Goal: Check status: Check status

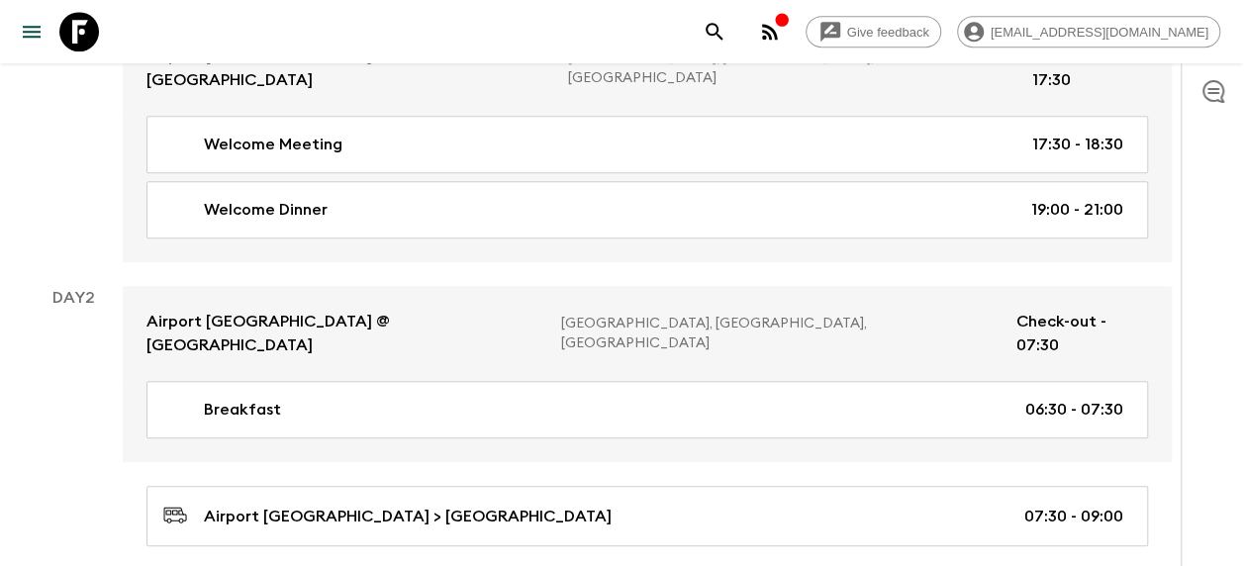
scroll to position [396, 0]
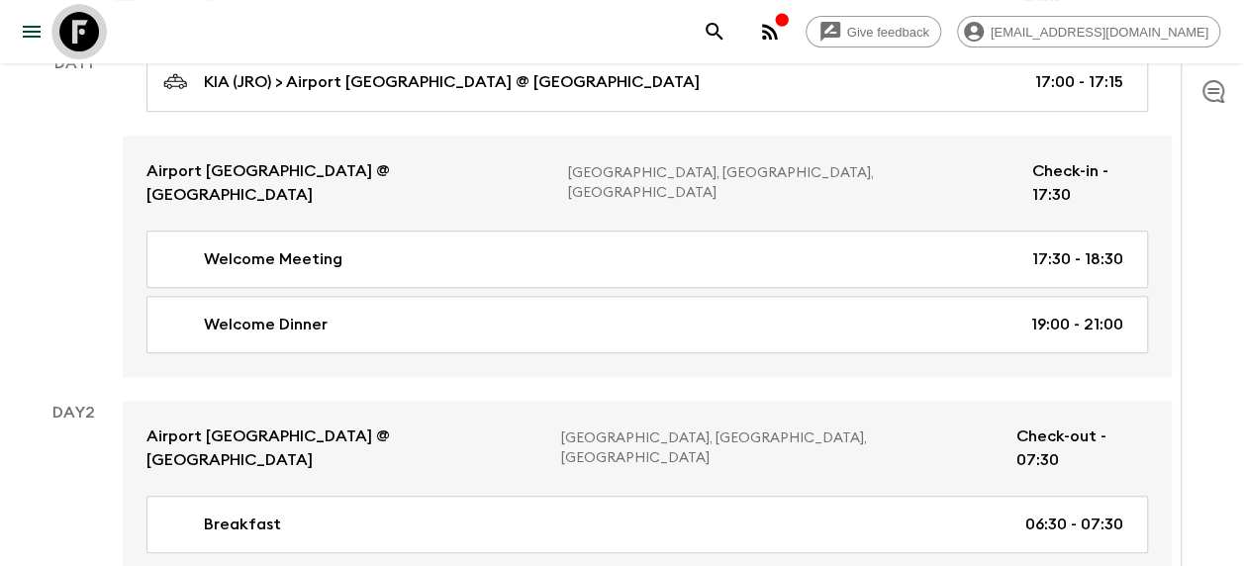
click at [83, 18] on icon at bounding box center [79, 32] width 40 height 40
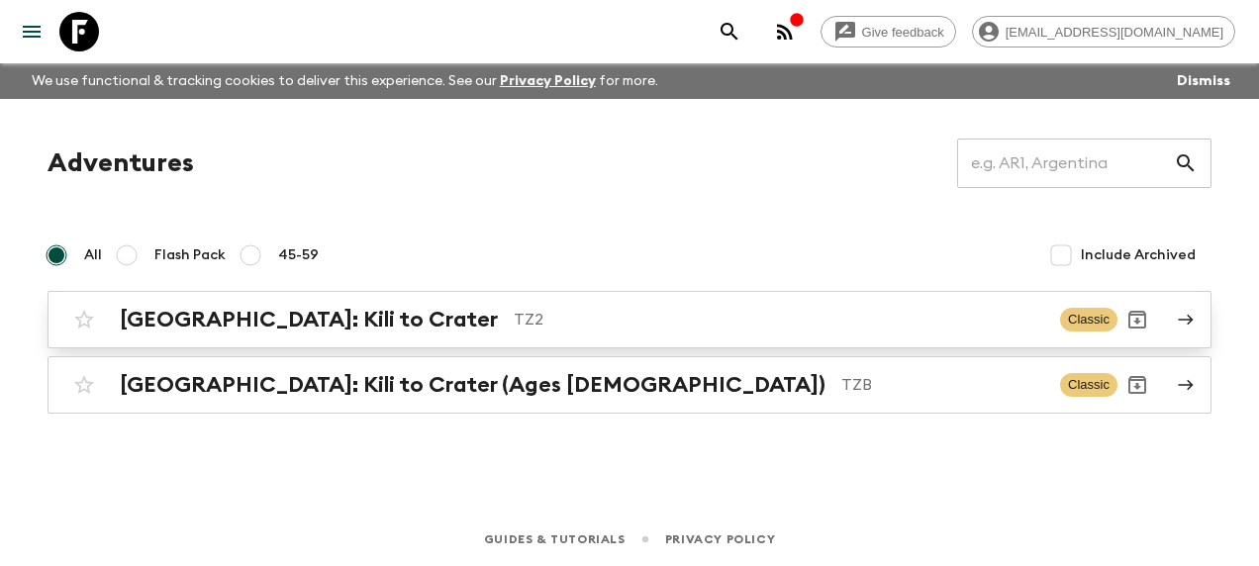
click at [285, 311] on h2 "[GEOGRAPHIC_DATA]: Kili to Crater" at bounding box center [309, 320] width 378 height 26
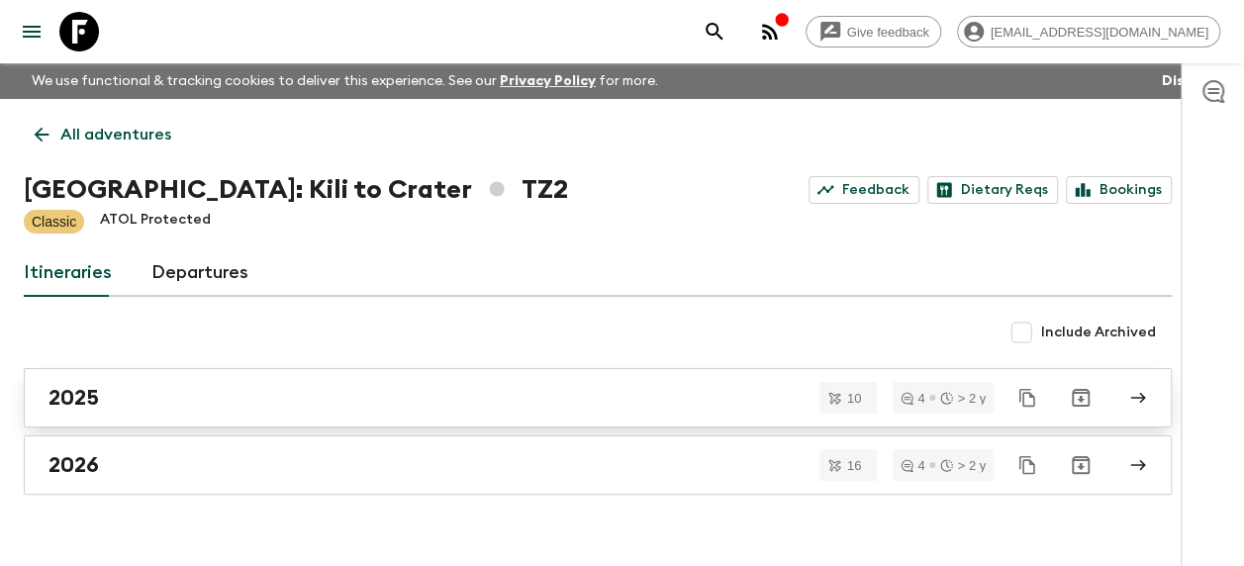
click at [129, 394] on div "2025" at bounding box center [578, 398] width 1061 height 26
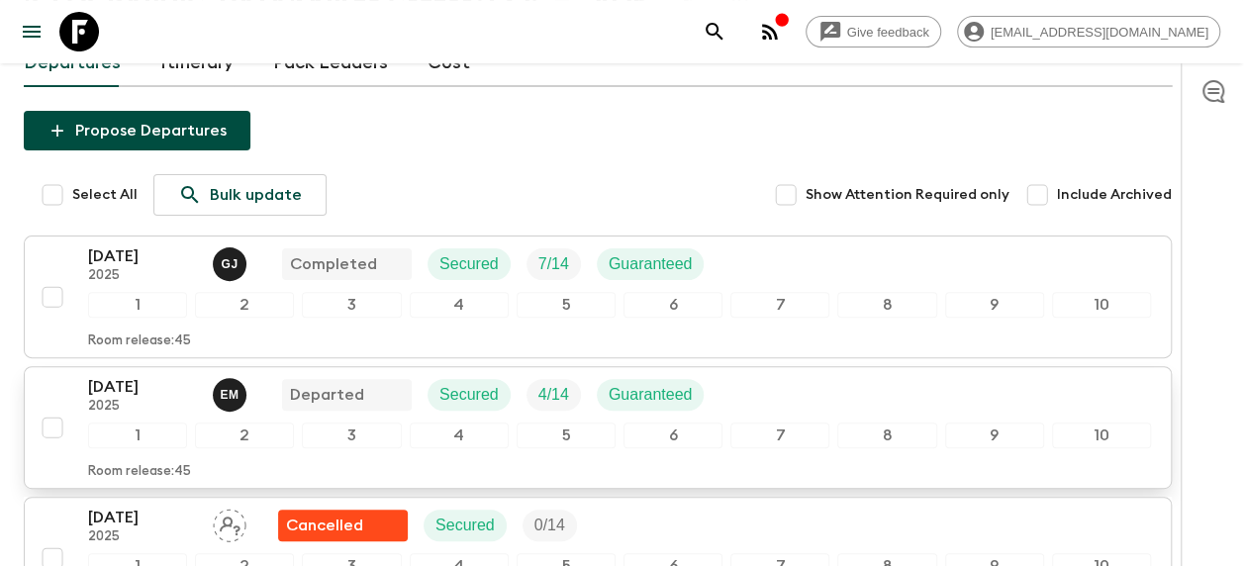
scroll to position [198, 0]
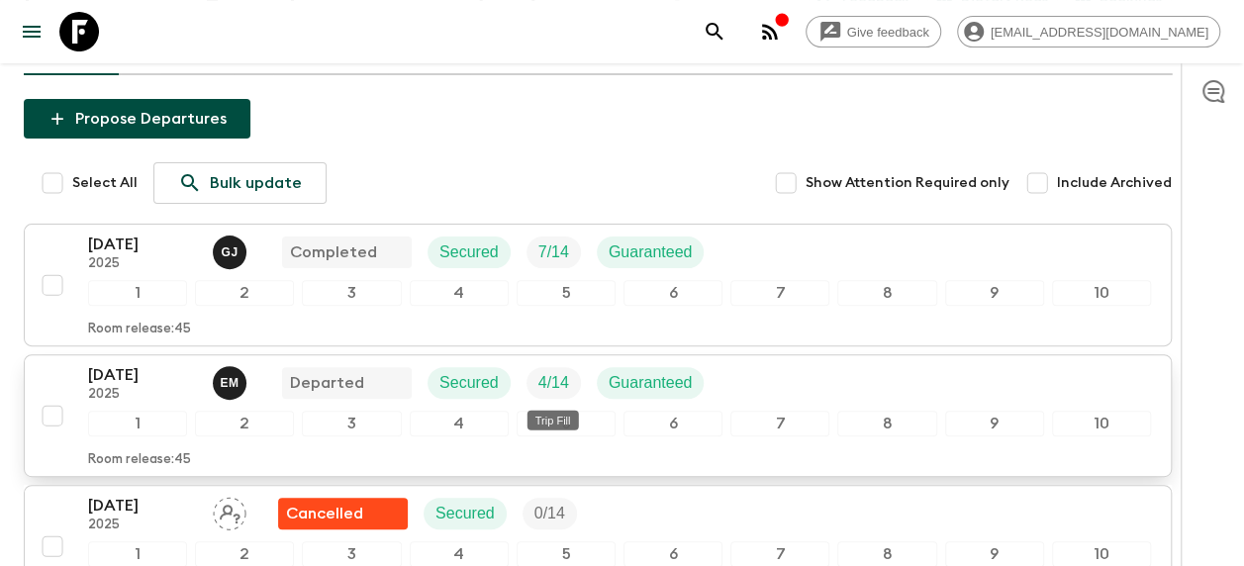
click at [551, 378] on p "4 / 14" at bounding box center [553, 383] width 31 height 24
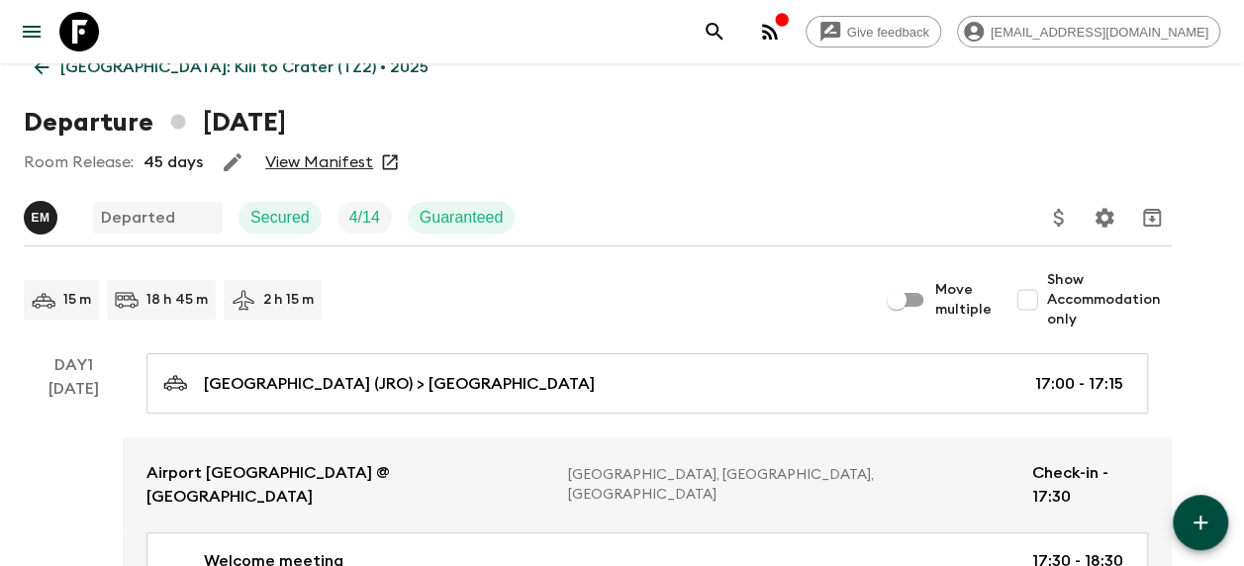
scroll to position [99, 0]
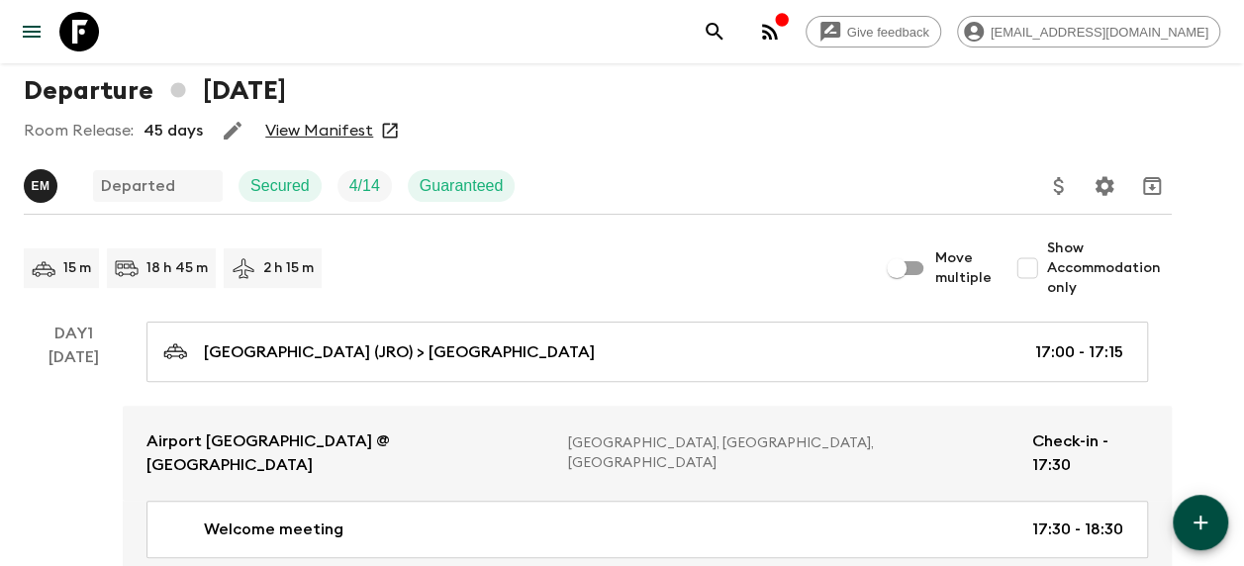
click at [338, 126] on link "View Manifest" at bounding box center [319, 131] width 108 height 20
